Goal: Navigation & Orientation: Find specific page/section

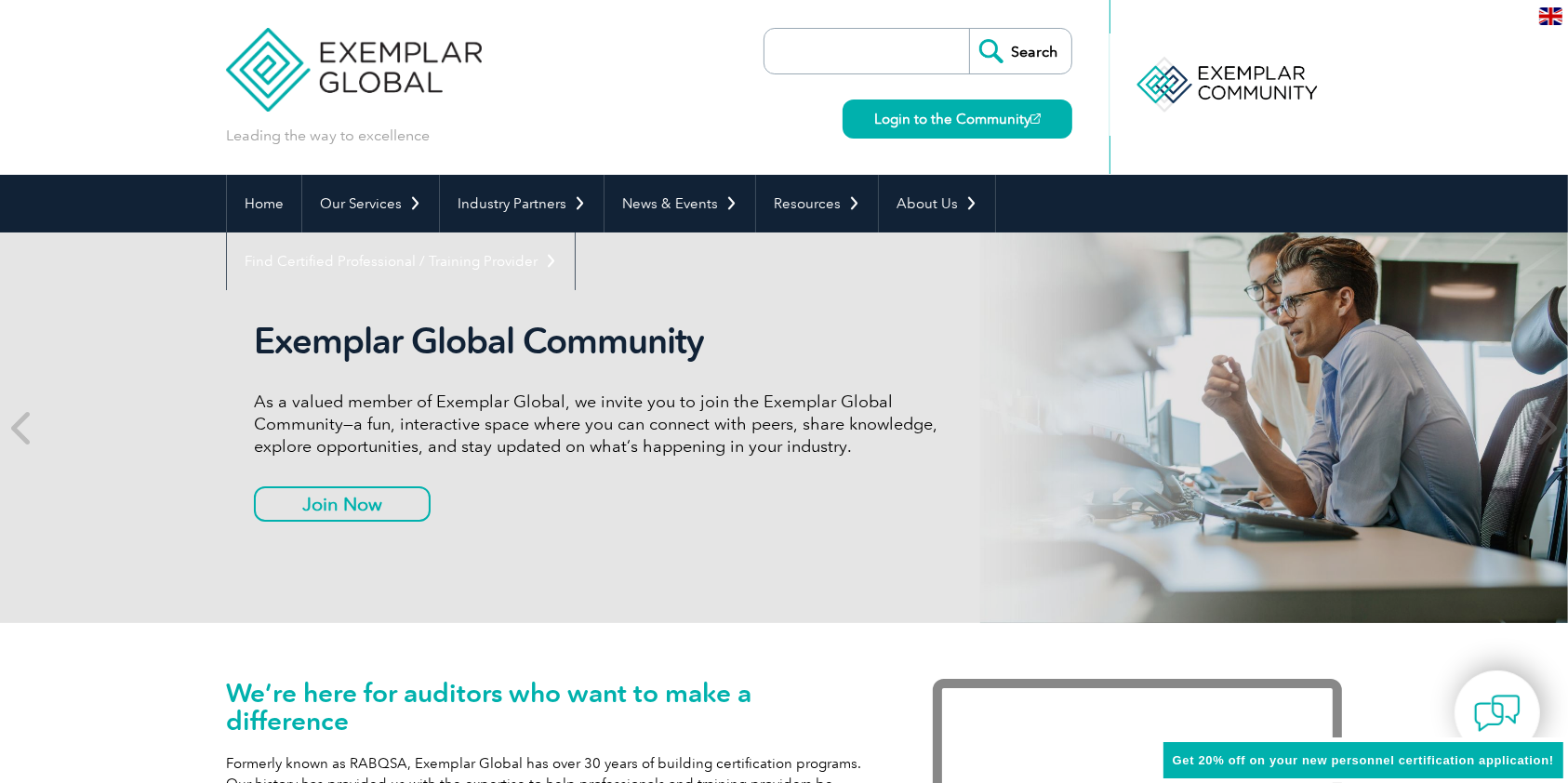
click at [902, 50] on input "search" at bounding box center [871, 51] width 196 height 45
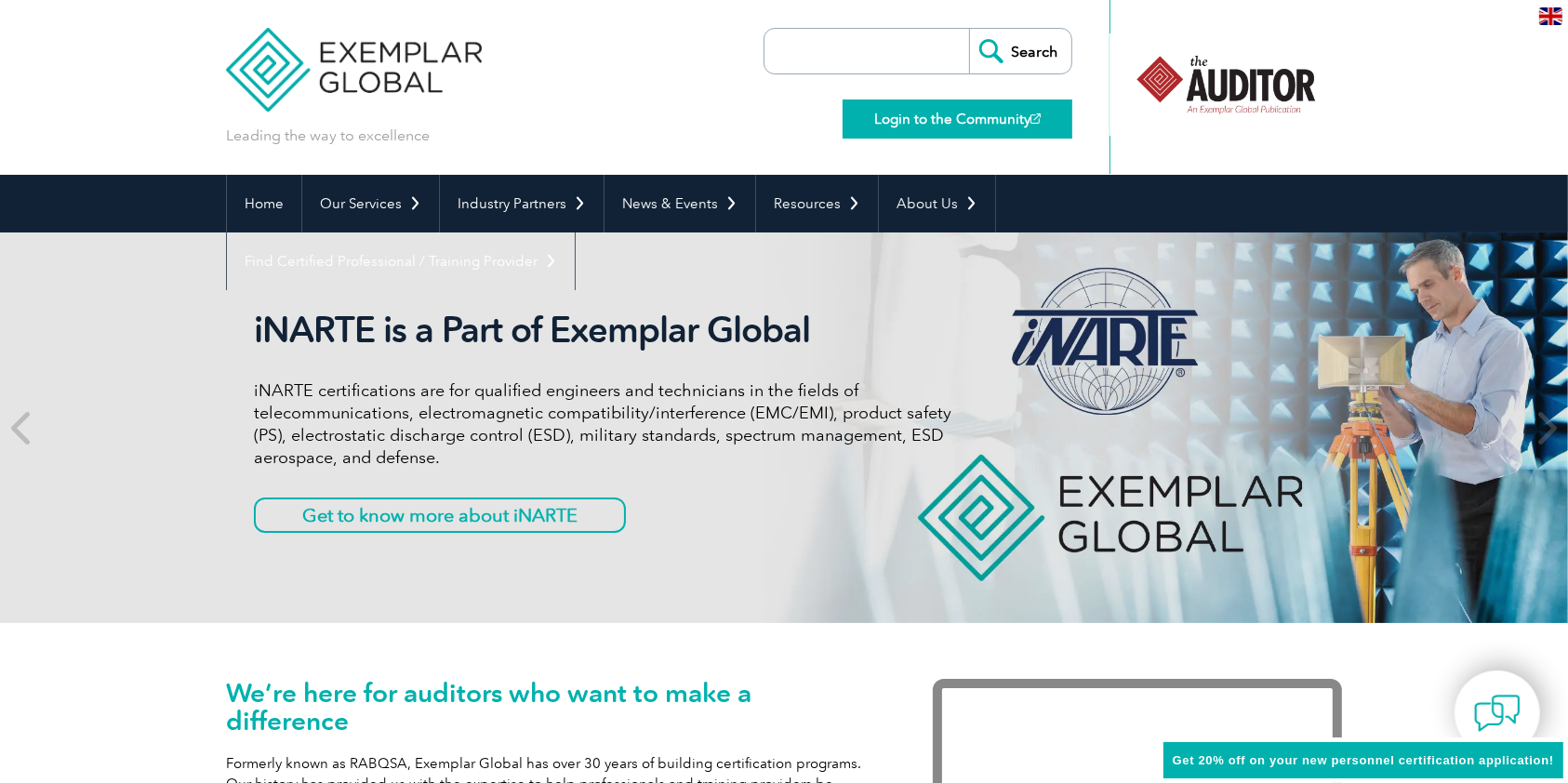
click at [885, 124] on link "Login to the Community" at bounding box center [957, 119] width 230 height 39
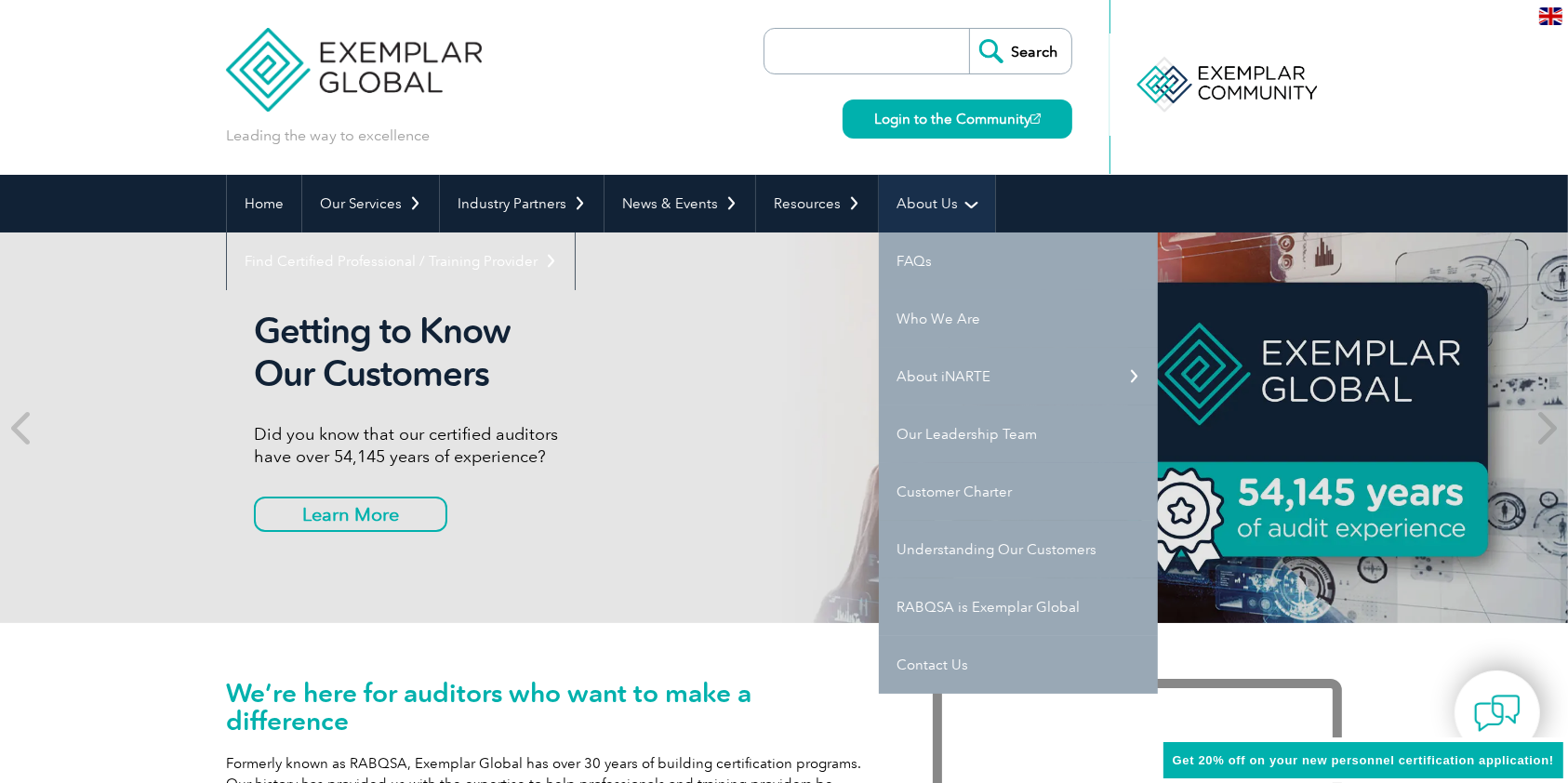
click at [953, 219] on link "About Us" at bounding box center [936, 203] width 116 height 58
click at [946, 274] on link "FAQs" at bounding box center [1018, 262] width 279 height 58
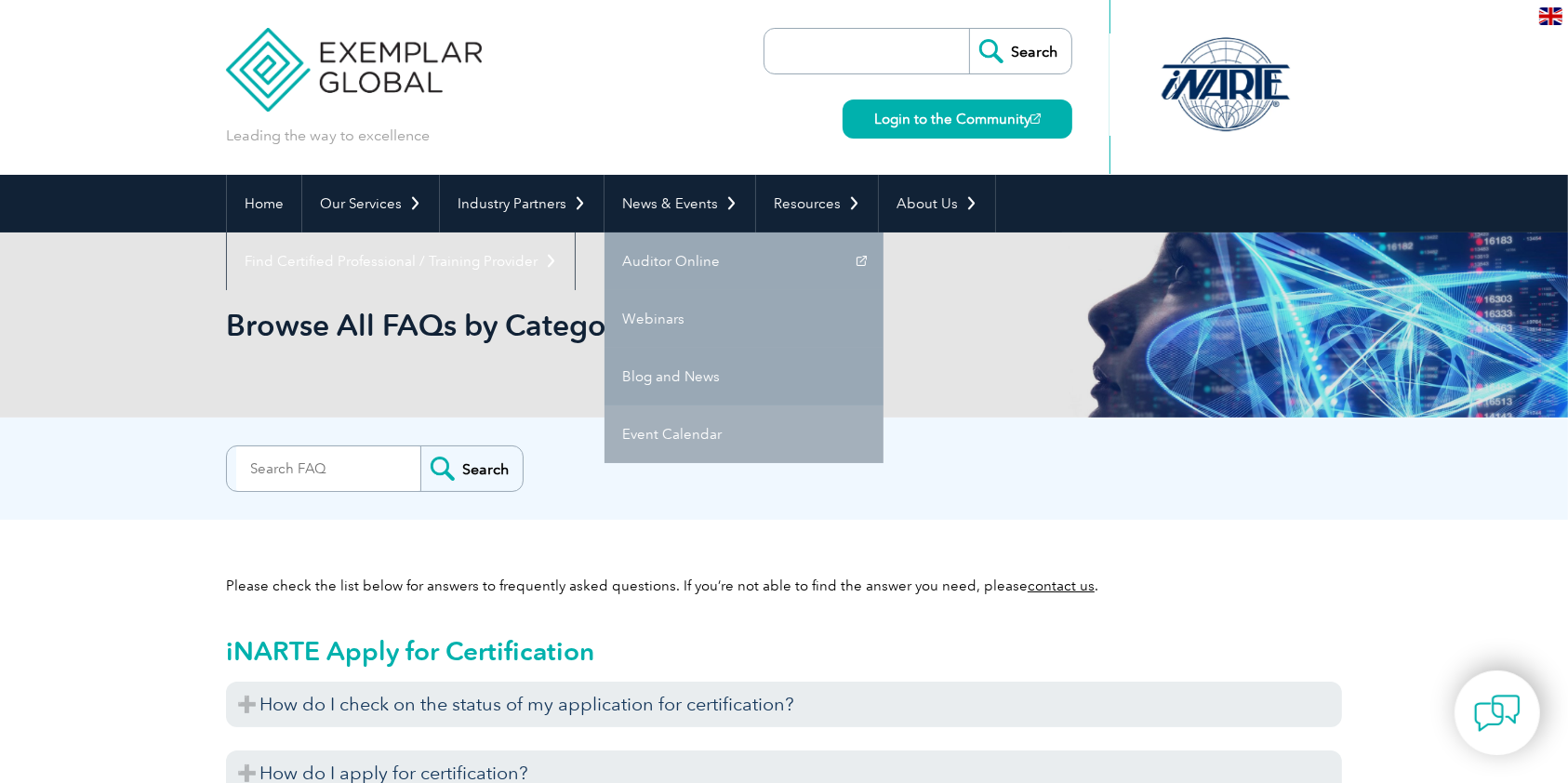
click at [714, 420] on link "Event Calendar" at bounding box center [744, 434] width 279 height 58
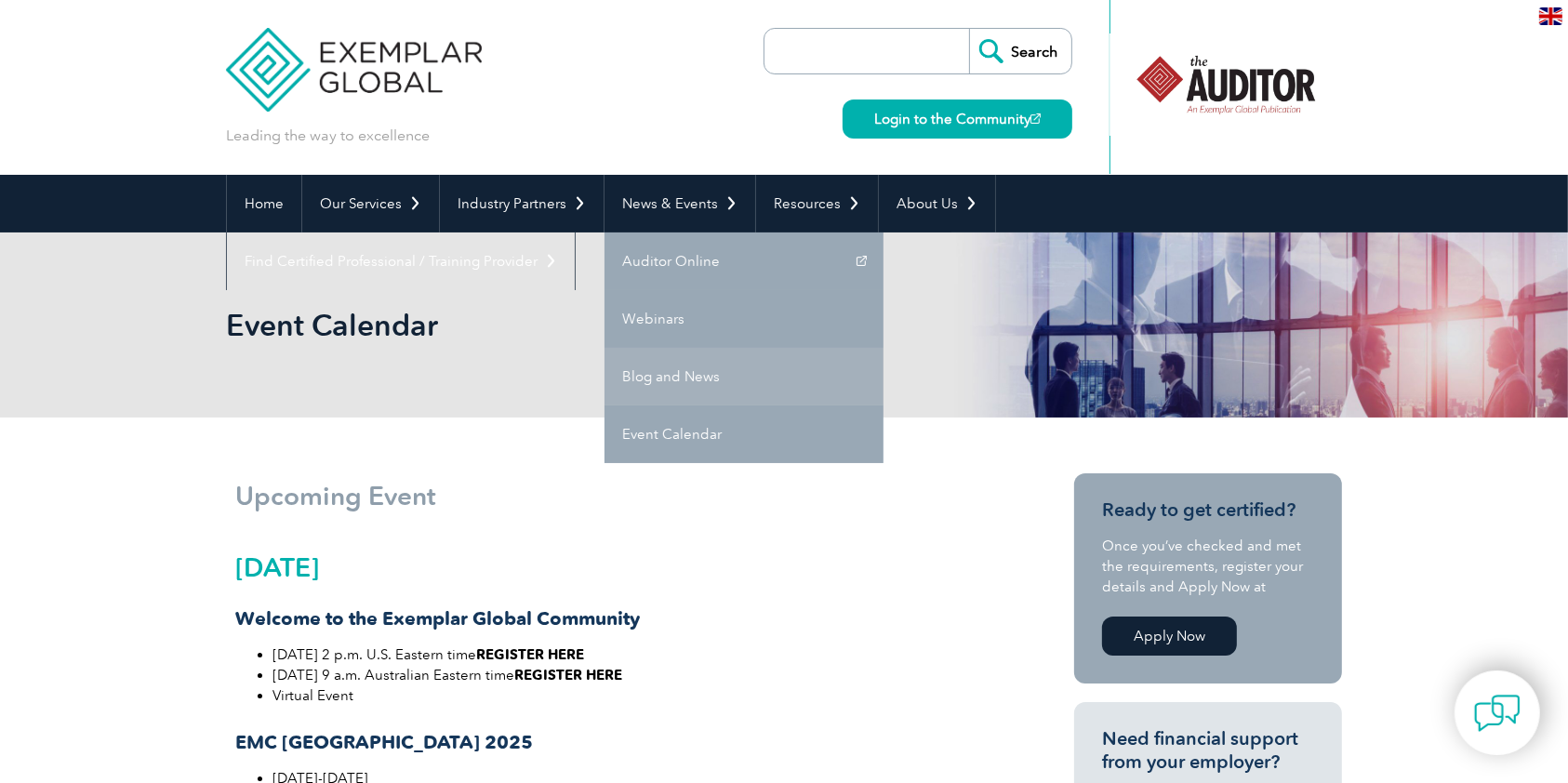
click at [689, 379] on link "Blog and News" at bounding box center [744, 377] width 279 height 58
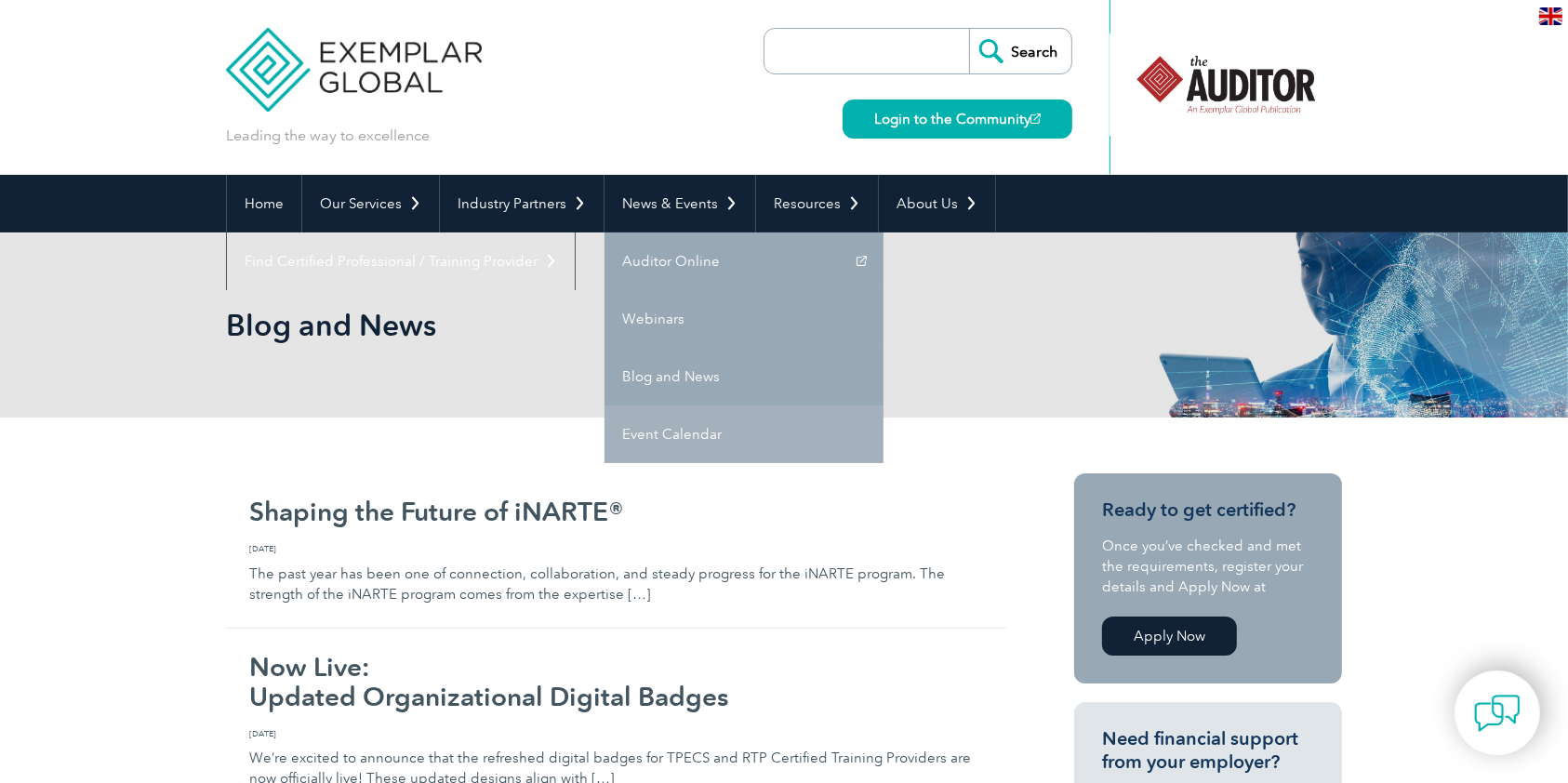
click at [766, 427] on link "Event Calendar" at bounding box center [744, 434] width 279 height 58
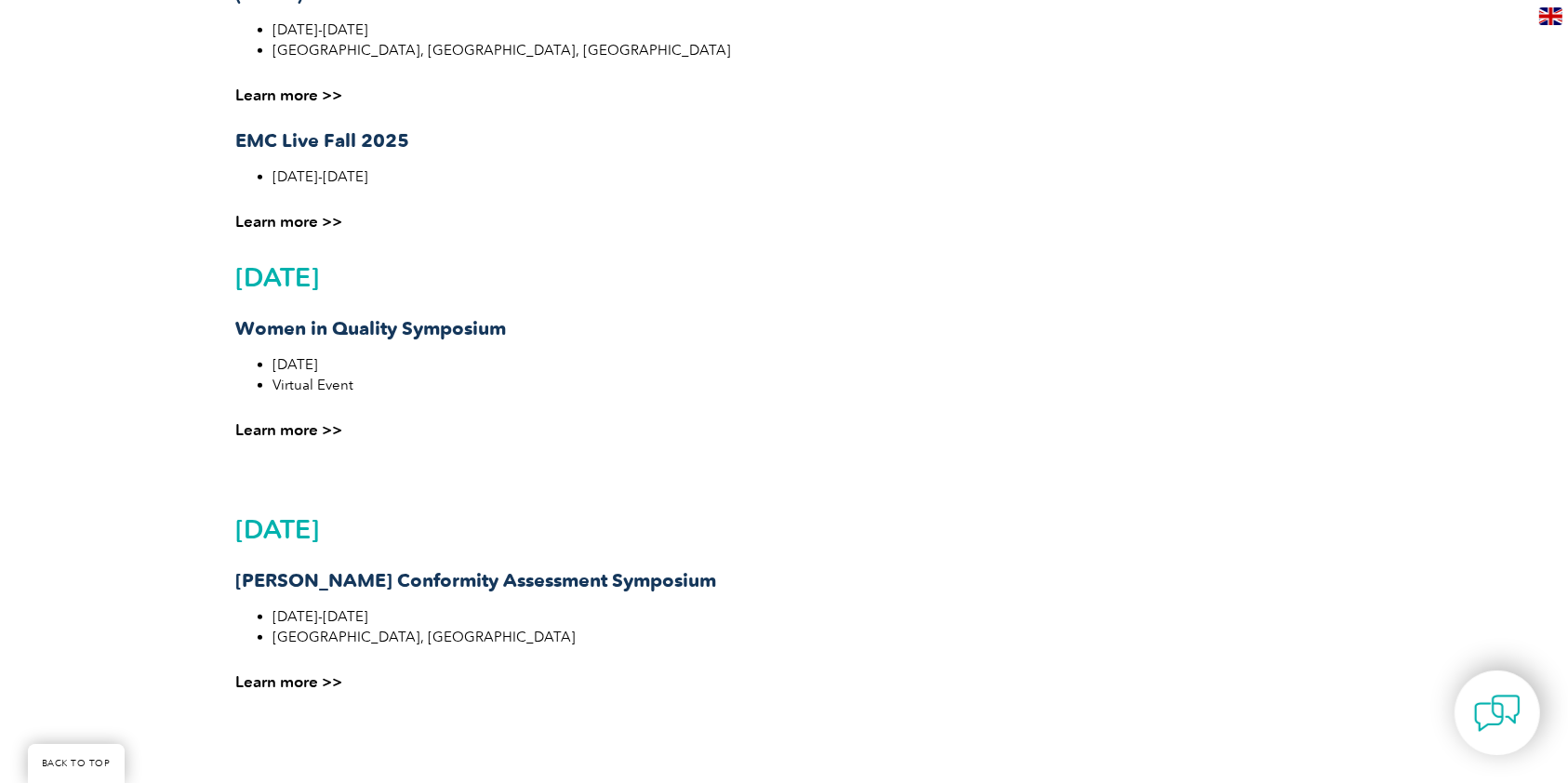
scroll to position [2232, 0]
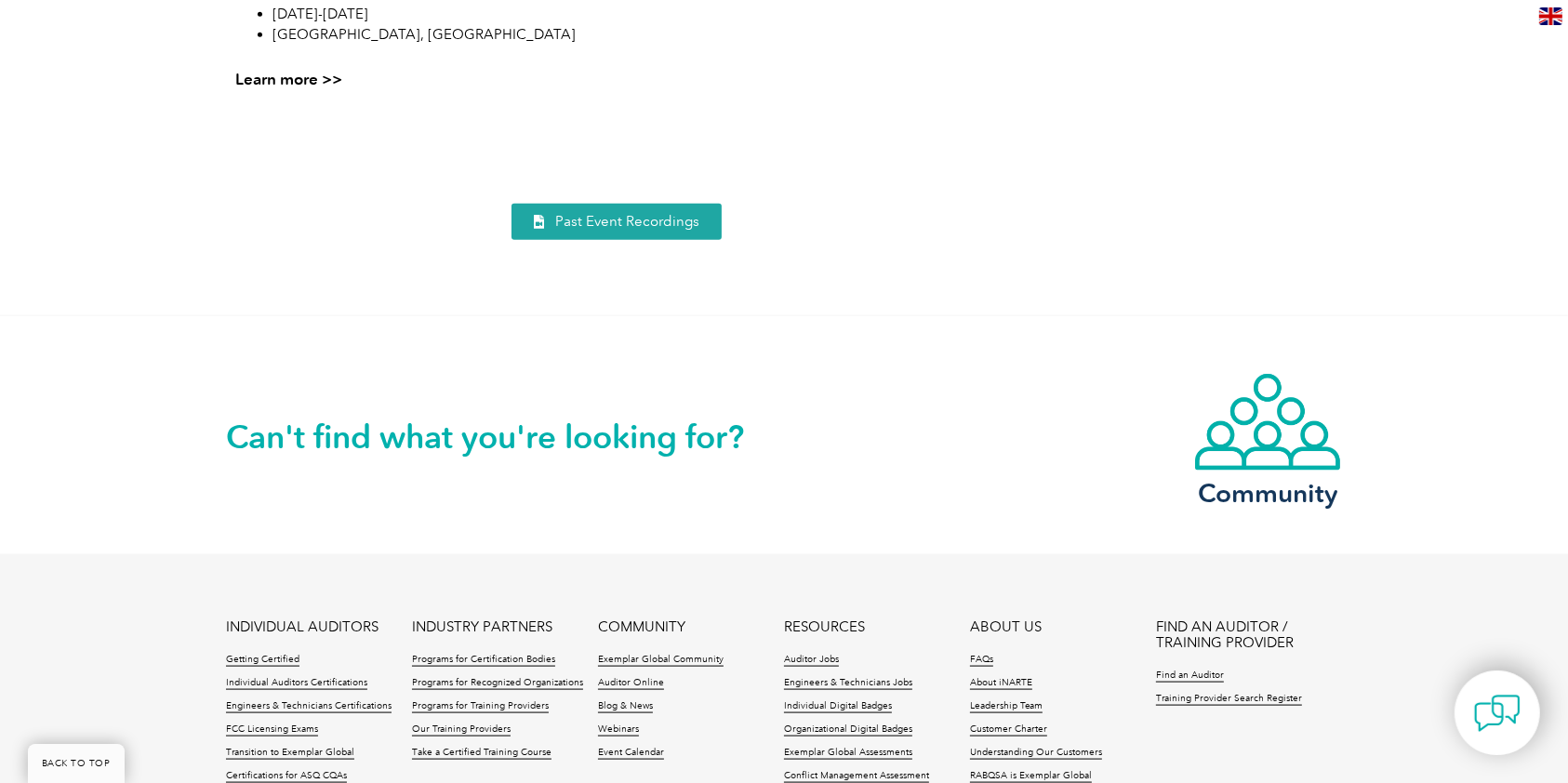
click at [612, 218] on span "Past Event Recordings" at bounding box center [627, 221] width 144 height 14
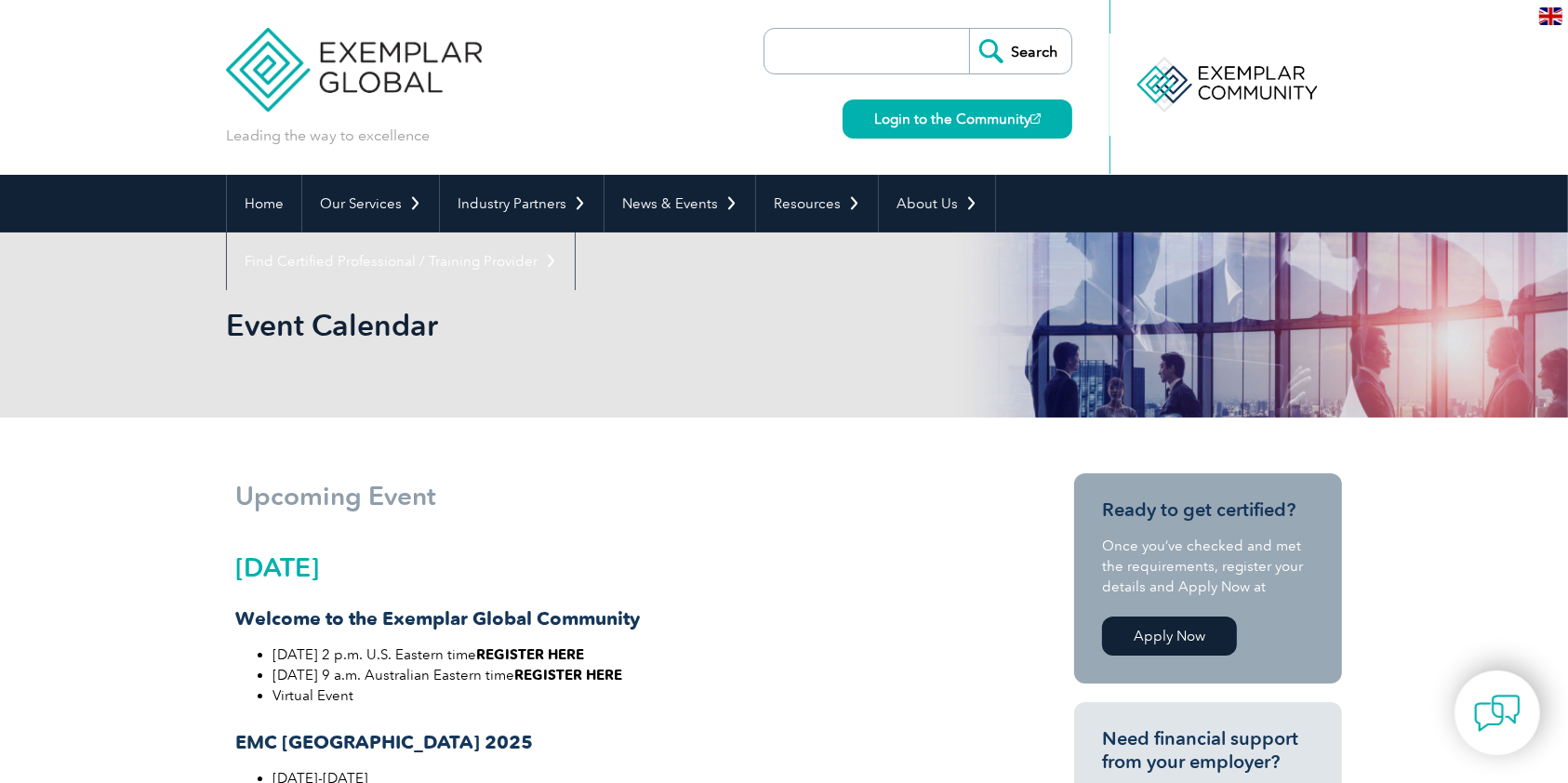
click at [1145, 640] on link "Apply Now" at bounding box center [1169, 635] width 135 height 39
click at [267, 213] on link "Home" at bounding box center [265, 203] width 75 height 58
